Goal: Task Accomplishment & Management: Use online tool/utility

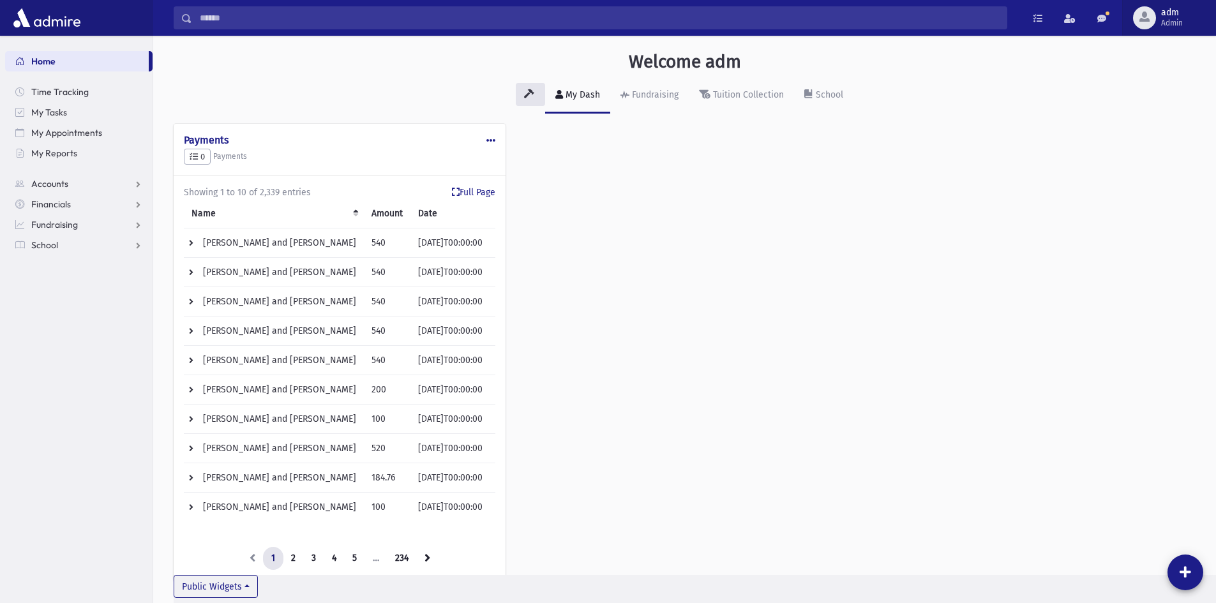
click at [1172, 13] on span "adm" at bounding box center [1172, 13] width 22 height 10
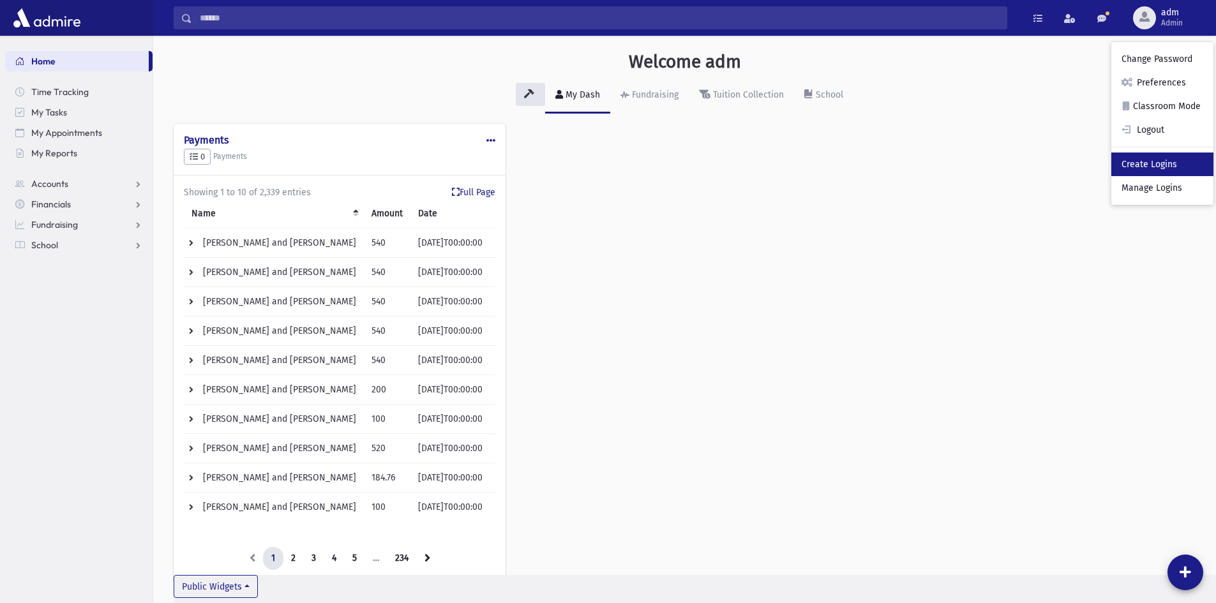
click at [1163, 161] on link "Create Logins" at bounding box center [1162, 165] width 102 height 24
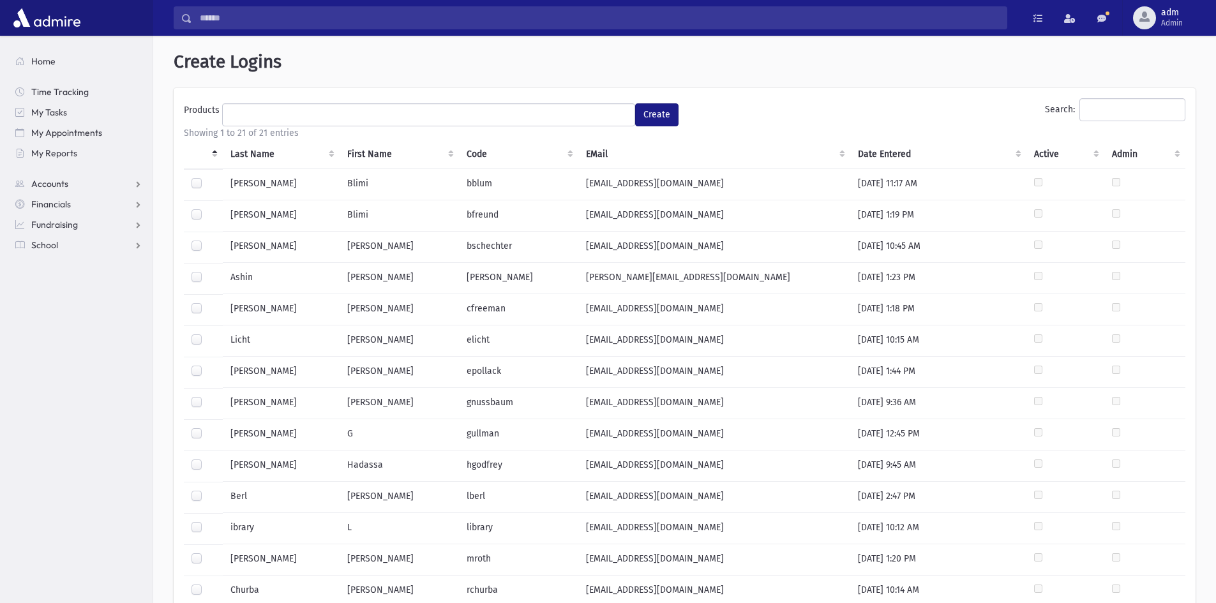
click at [207, 365] on label at bounding box center [207, 365] width 0 height 0
click at [314, 112] on ul at bounding box center [429, 113] width 412 height 19
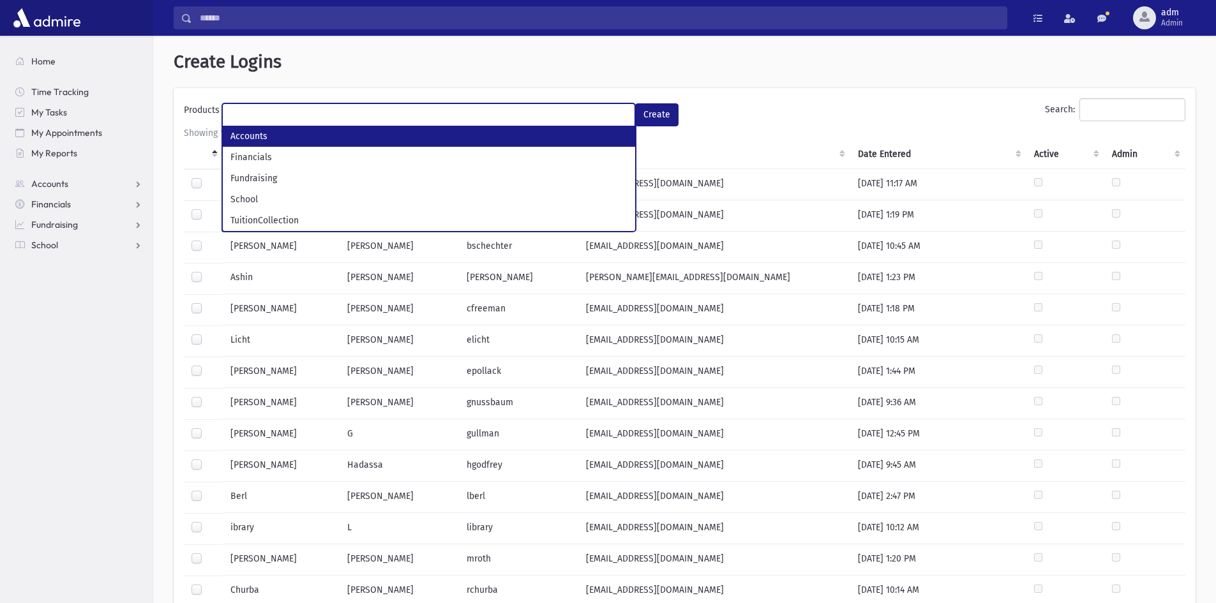
select select "*"
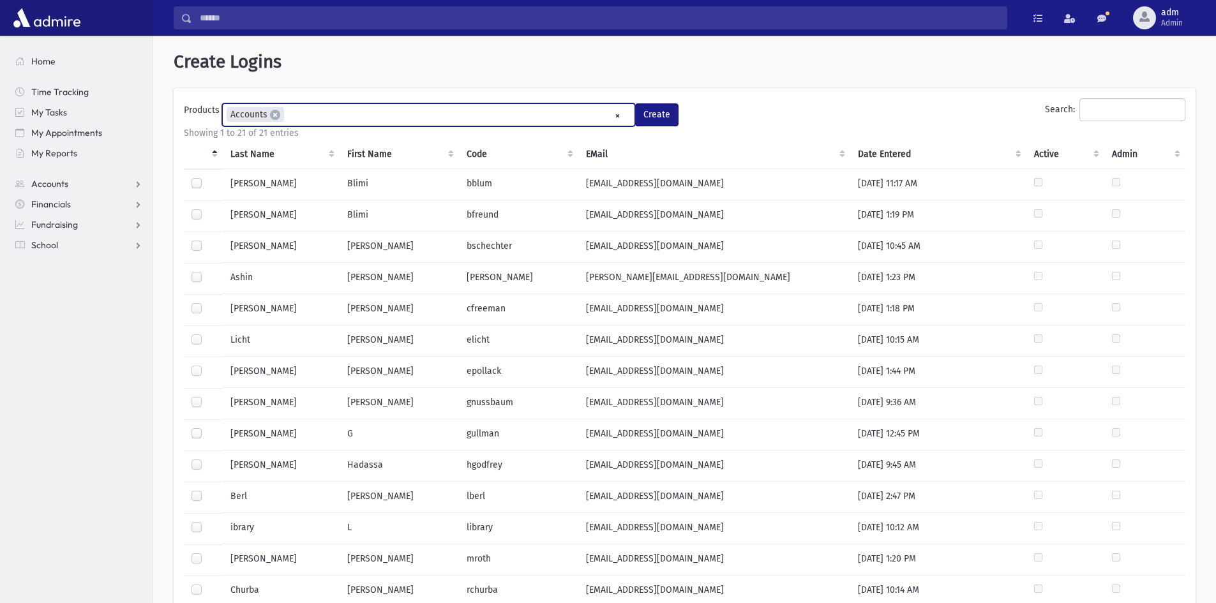
click at [329, 115] on ul "× × Accounts" at bounding box center [429, 114] width 412 height 21
click at [380, 113] on ul "× × Accounts × Financials" at bounding box center [429, 114] width 412 height 21
click at [426, 114] on input "search" at bounding box center [427, 115] width 7 height 13
click at [483, 119] on ul "× × Accounts × Financials × Fundraising × School" at bounding box center [429, 114] width 412 height 21
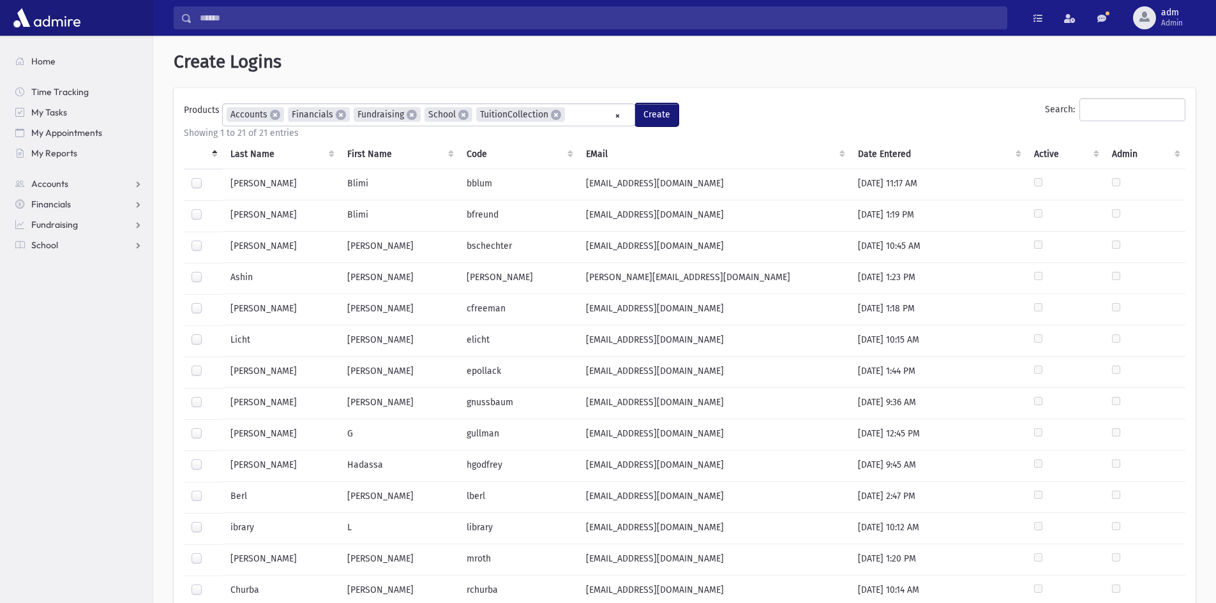
click at [655, 114] on button "Create" at bounding box center [656, 114] width 43 height 23
